Goal: Transaction & Acquisition: Subscribe to service/newsletter

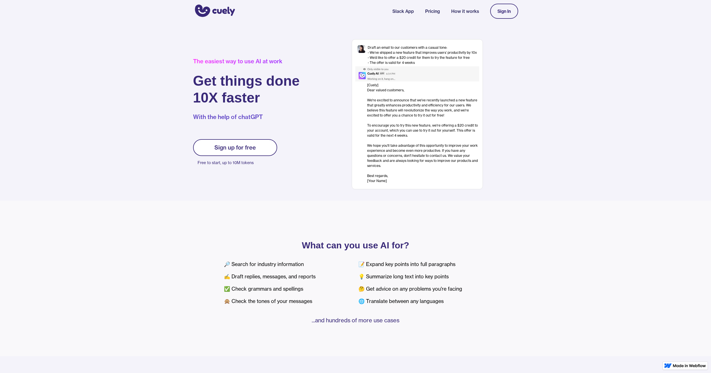
click at [508, 14] on link "Sign In" at bounding box center [504, 11] width 28 height 15
click at [432, 14] on link "Pricing" at bounding box center [432, 11] width 15 height 7
